Goal: Information Seeking & Learning: Learn about a topic

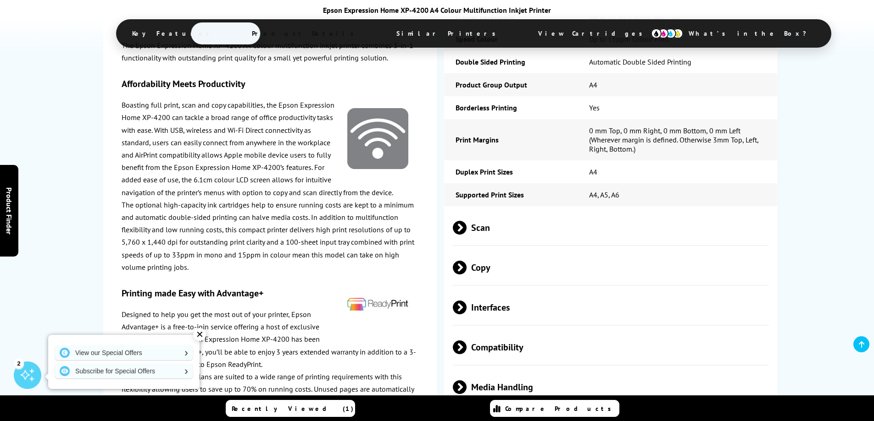
scroll to position [1376, 0]
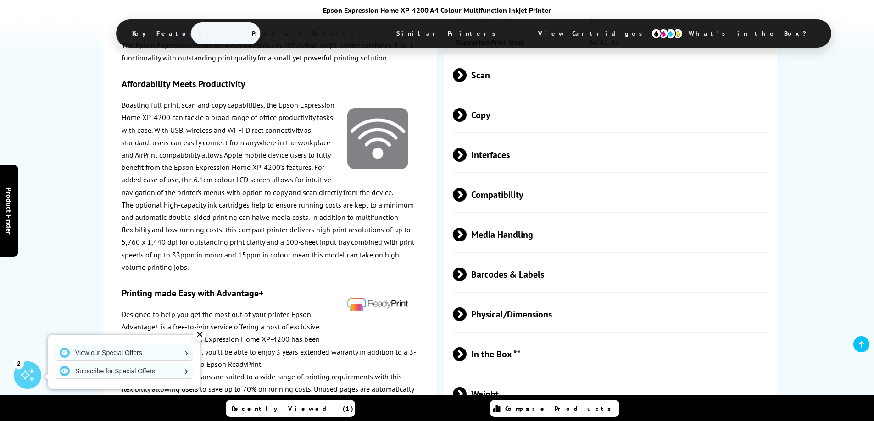
click at [466, 238] on span at bounding box center [466, 235] width 0 height 14
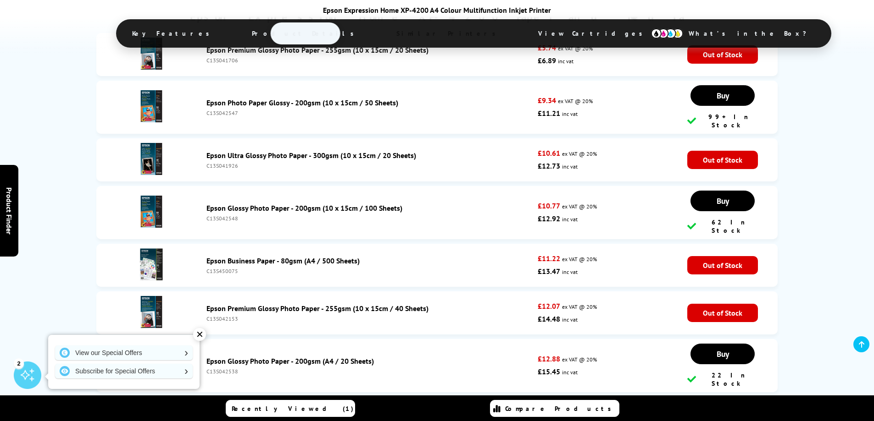
scroll to position [3748, 0]
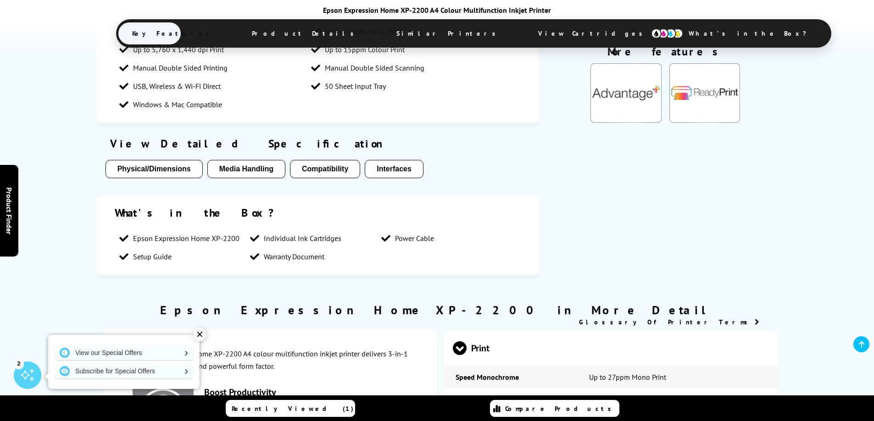
scroll to position [686, 0]
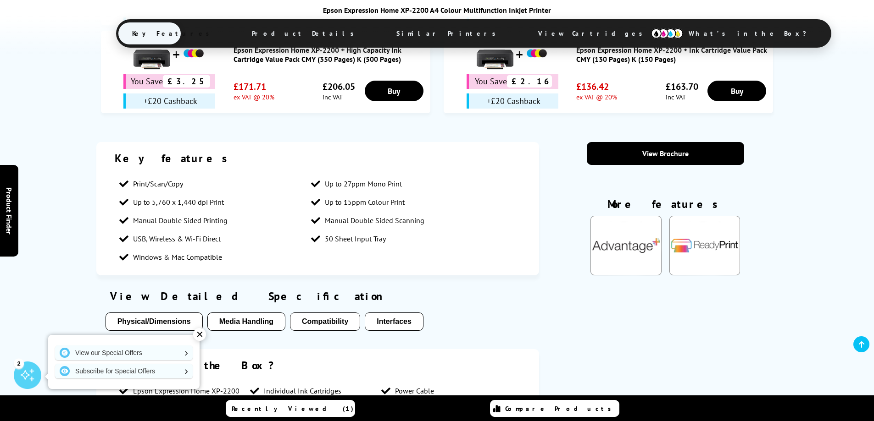
click at [274, 325] on button "Media Handling" at bounding box center [246, 322] width 78 height 18
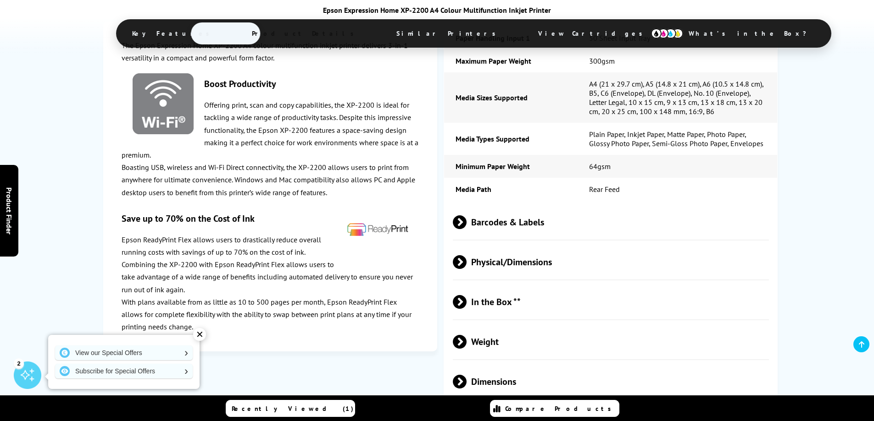
scroll to position [1654, 0]
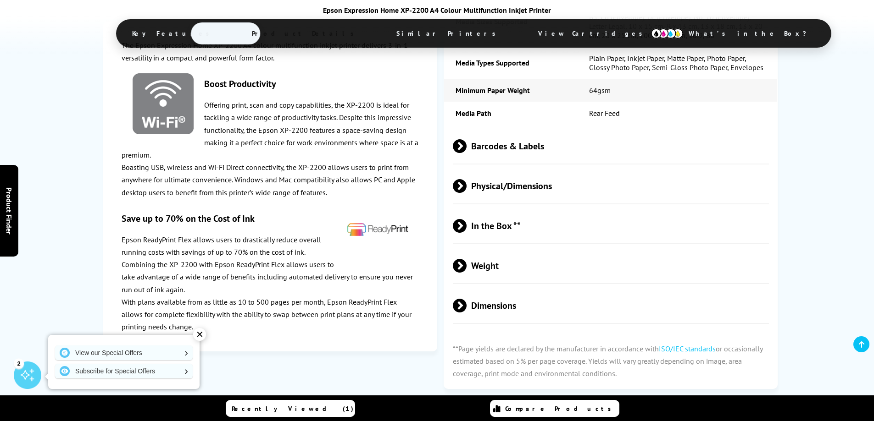
click at [588, 271] on span "Weight" at bounding box center [611, 266] width 316 height 34
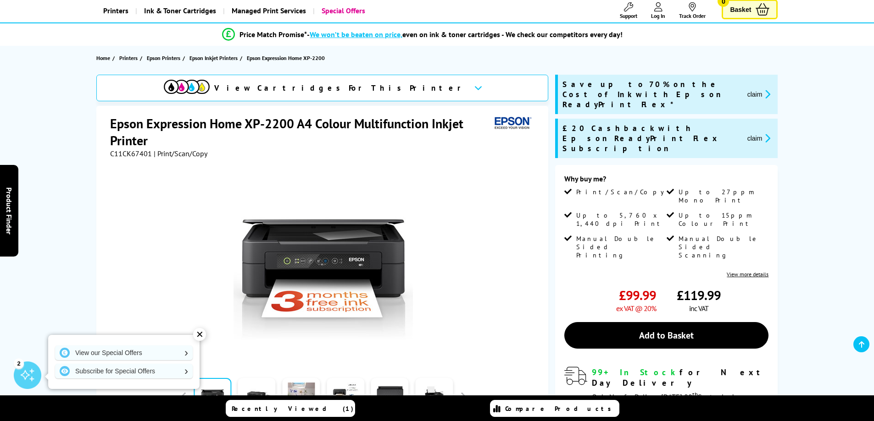
scroll to position [50, 0]
